Goal: Find specific page/section: Find specific page/section

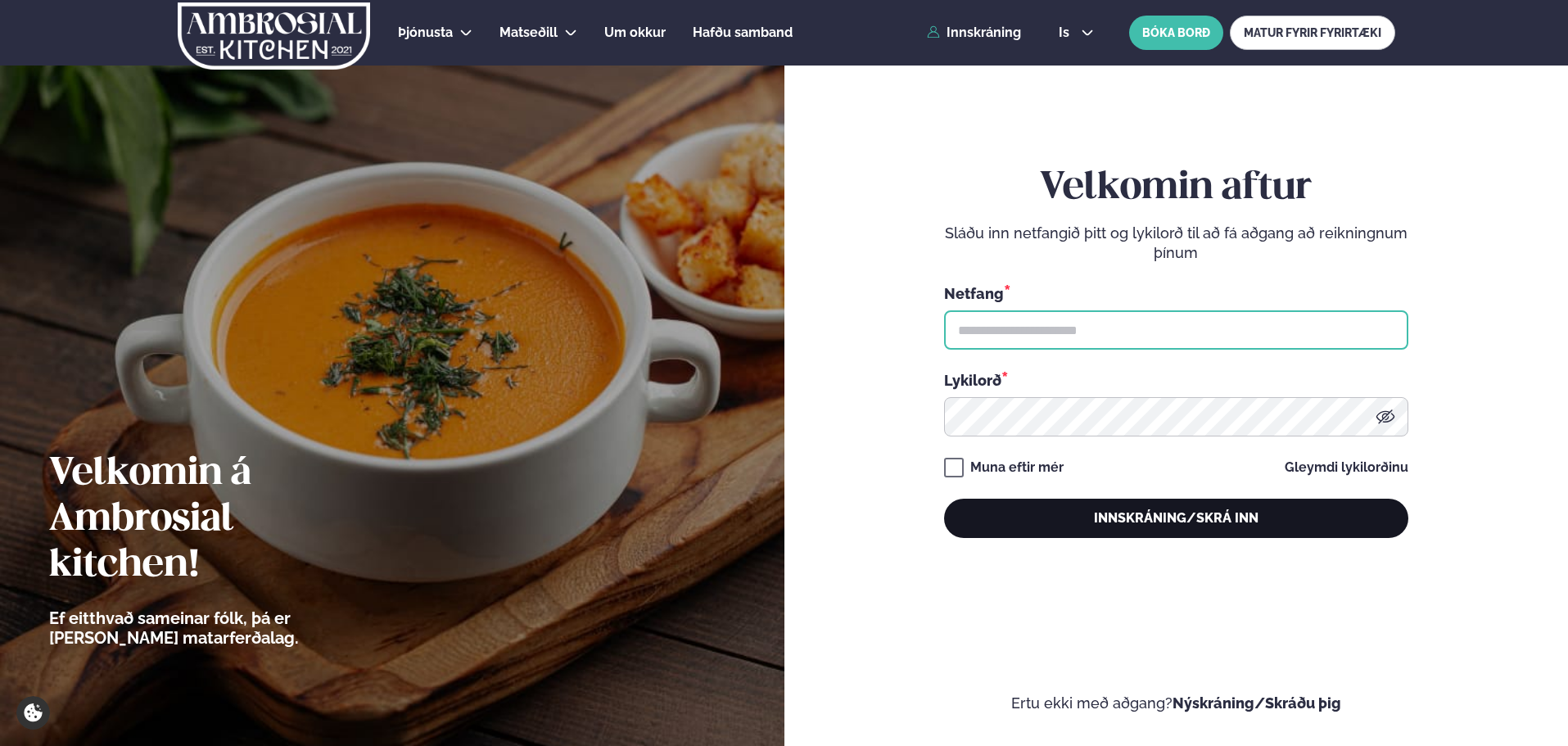
type input "**********"
click at [1191, 528] on button "Innskráning/Skrá inn" at bounding box center [1176, 518] width 464 height 39
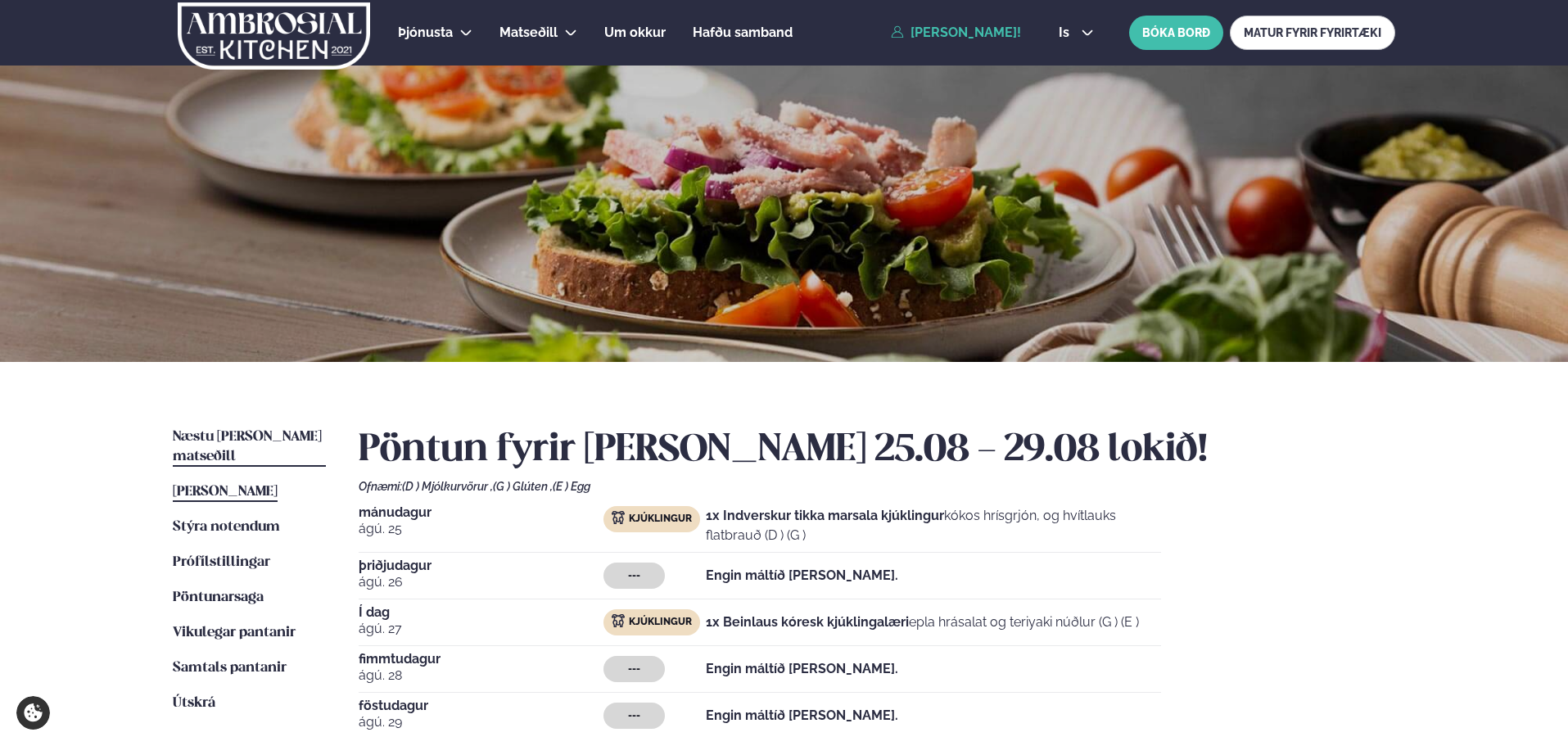
click at [240, 439] on span "Næstu [PERSON_NAME] matseðill" at bounding box center [247, 447] width 149 height 33
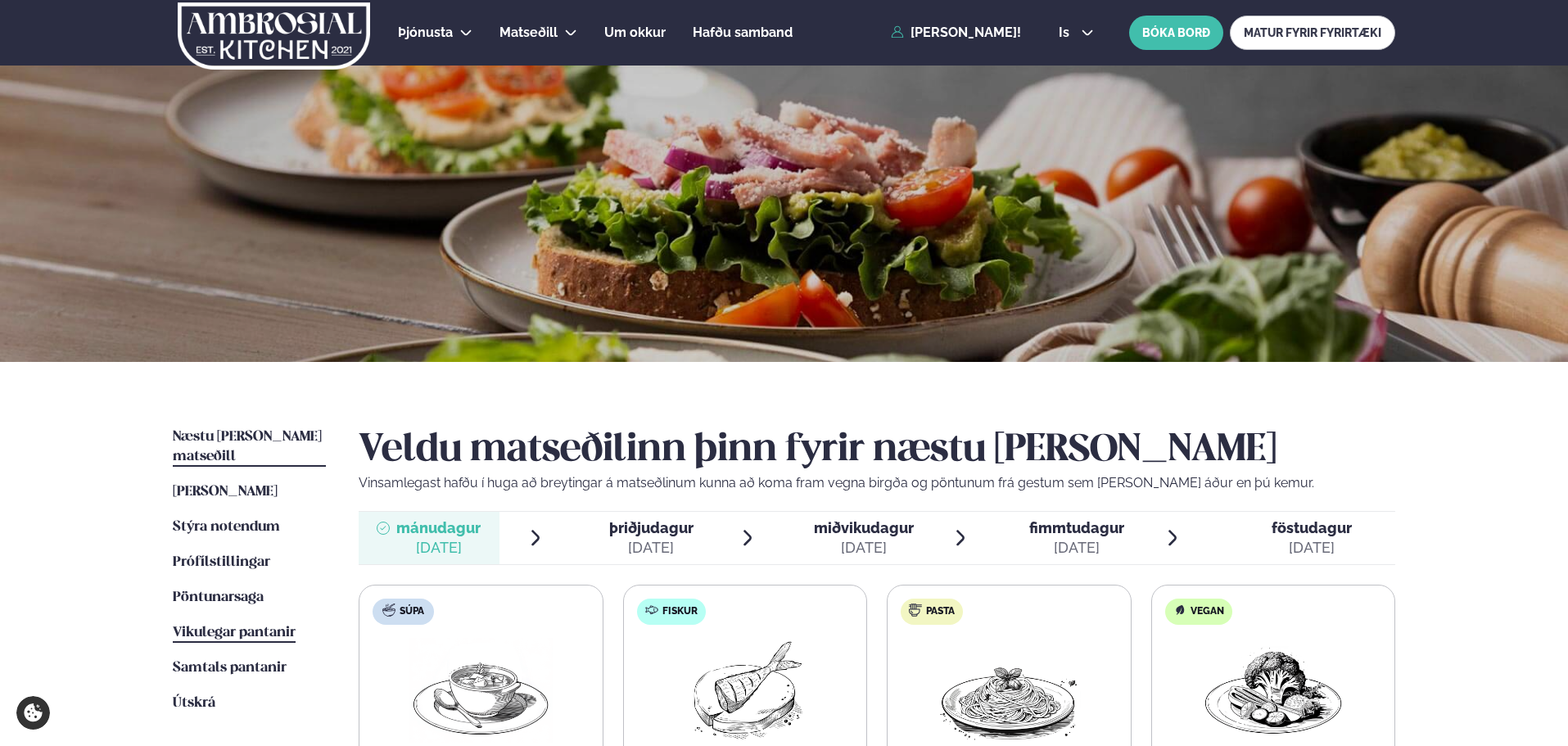
drag, startPoint x: 220, startPoint y: 601, endPoint x: 215, endPoint y: 608, distance: 8.6
click at [221, 604] on ul "Næstu [PERSON_NAME] matseðill Næsta vika [PERSON_NAME] matseðill Þessa [PERSON_…" at bounding box center [249, 708] width 153 height 563
click at [217, 626] on span "Vikulegar pantanir" at bounding box center [234, 633] width 123 height 14
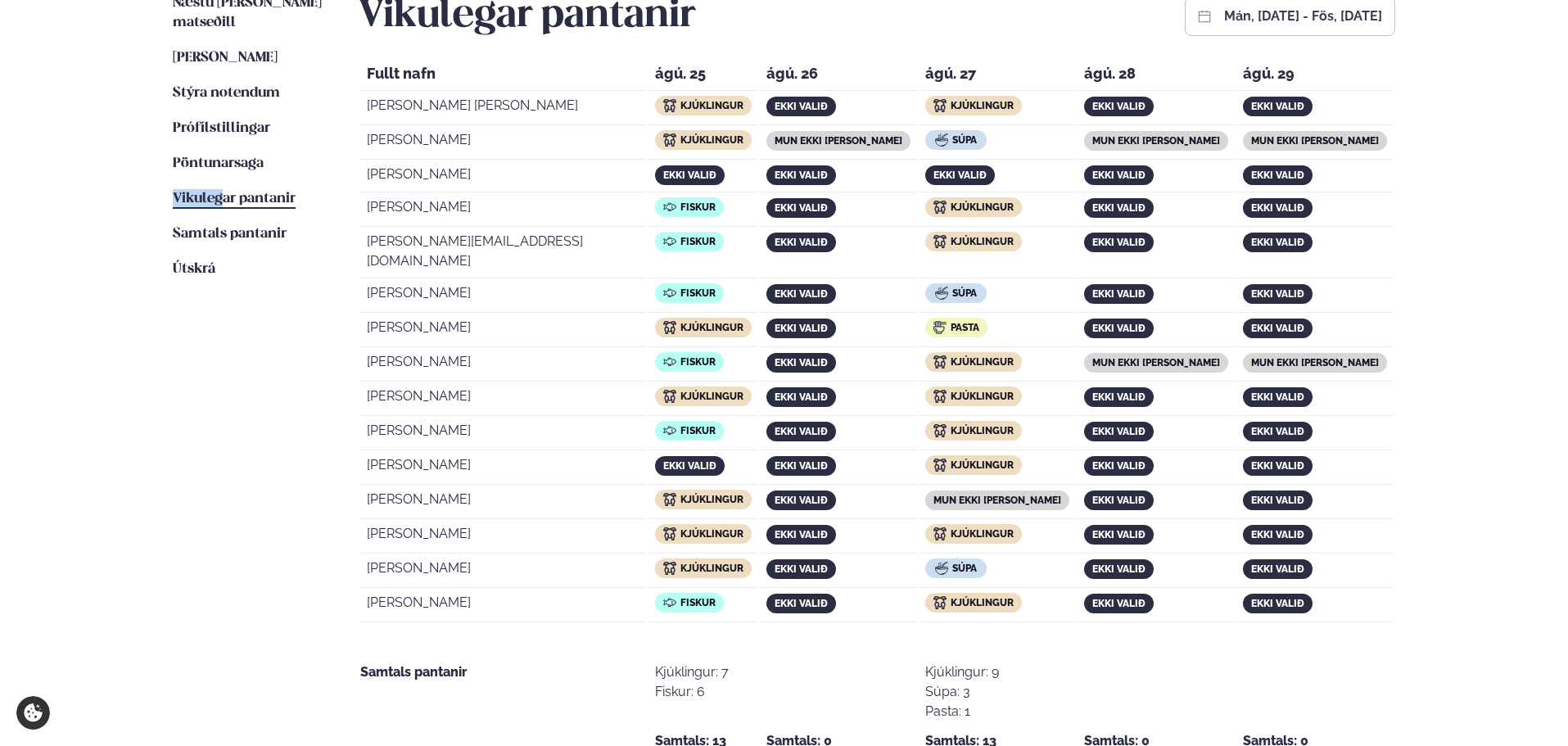
scroll to position [410, 0]
